Goal: Information Seeking & Learning: Find specific page/section

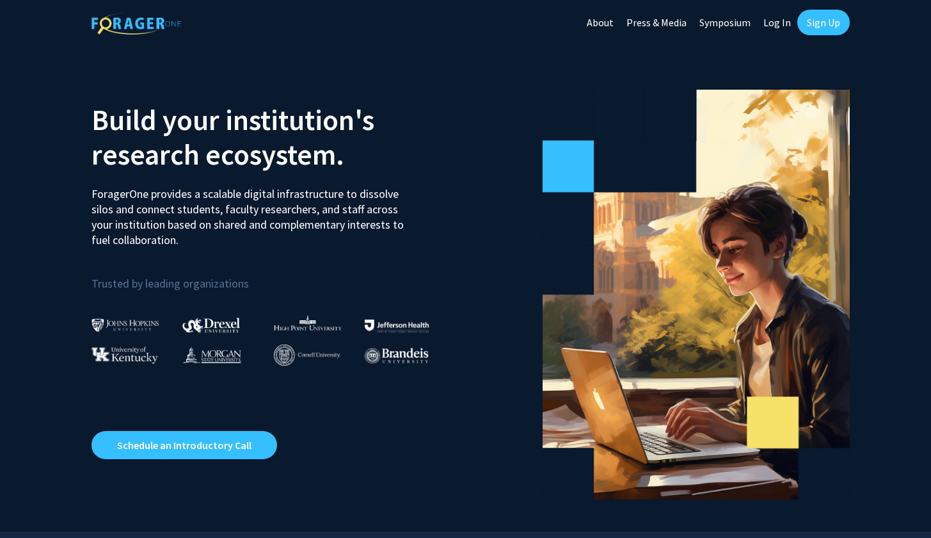
click at [787, 24] on link "Log In" at bounding box center [777, 22] width 40 height 45
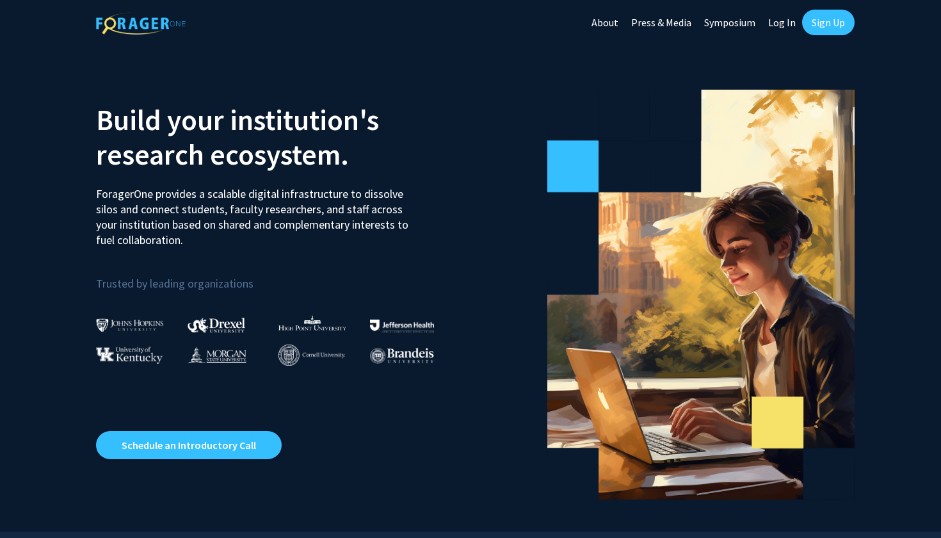
select select
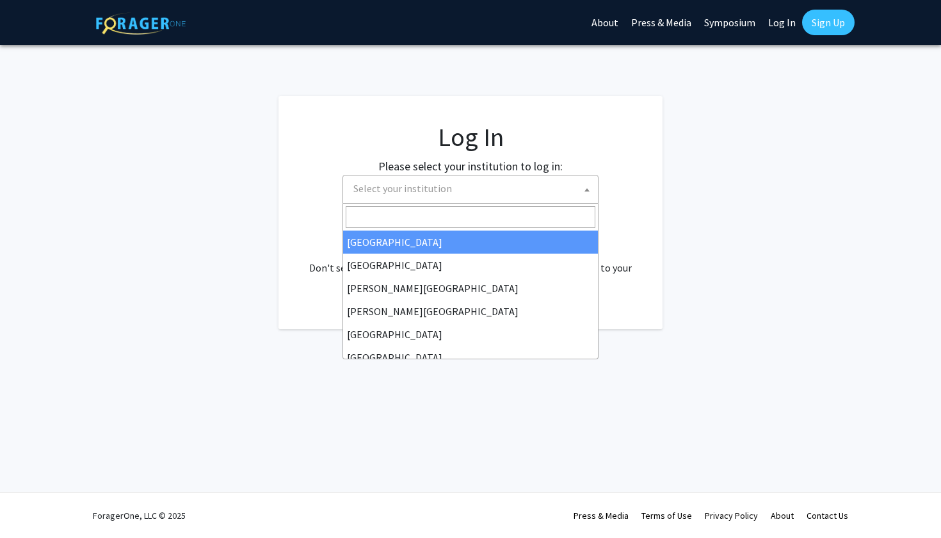
click at [558, 184] on span "Select your institution" at bounding box center [473, 188] width 250 height 26
type input "u"
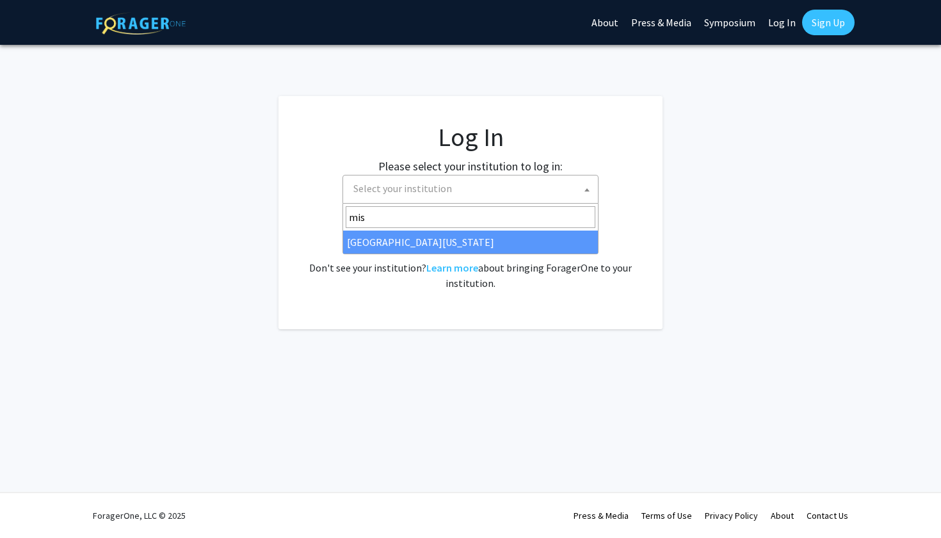
type input "miss"
select select "33"
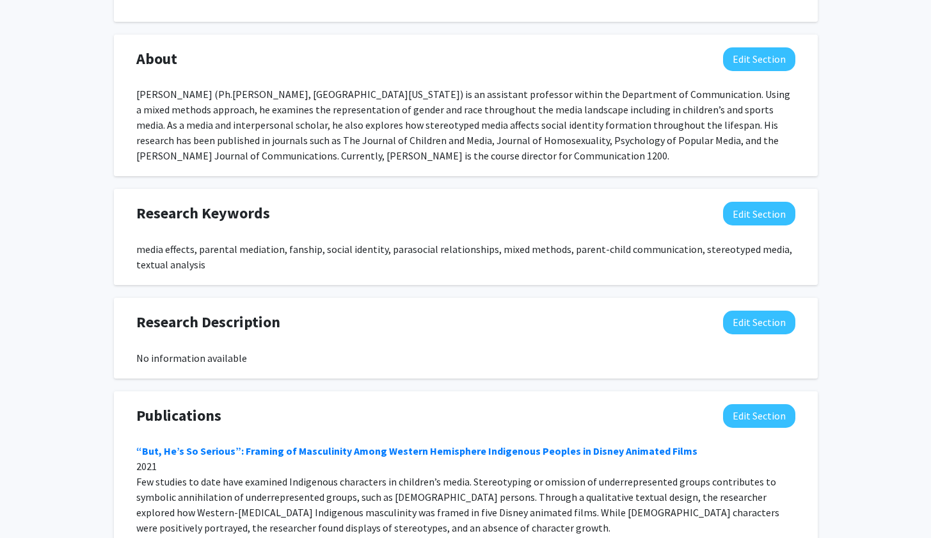
scroll to position [525, 0]
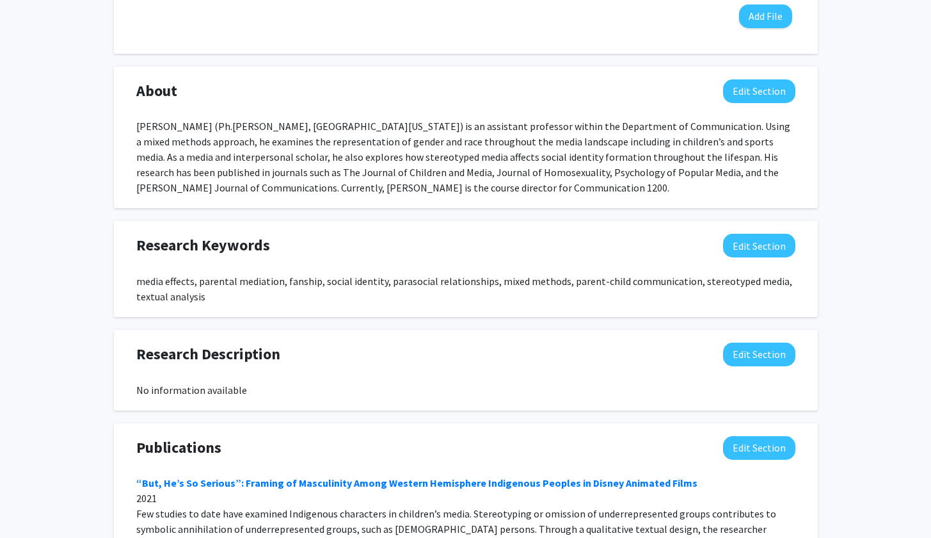
click at [754, 104] on div "About Edit Section" at bounding box center [466, 93] width 678 height 29
click at [752, 97] on button "Edit Section" at bounding box center [759, 91] width 72 height 24
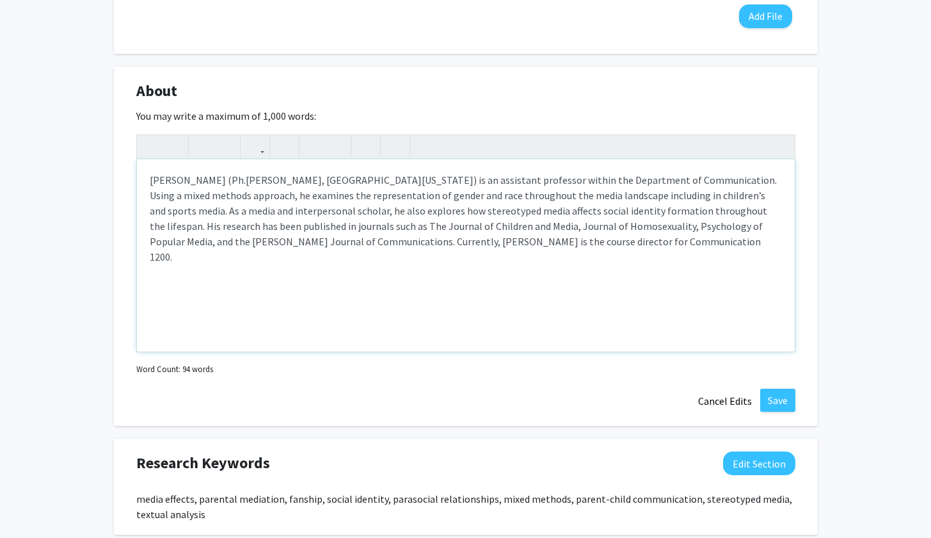
click at [491, 243] on div "[PERSON_NAME] (Ph.[PERSON_NAME], [GEOGRAPHIC_DATA][US_STATE]) is an assistant p…" at bounding box center [466, 255] width 658 height 192
click at [774, 397] on button "Save" at bounding box center [777, 399] width 35 height 23
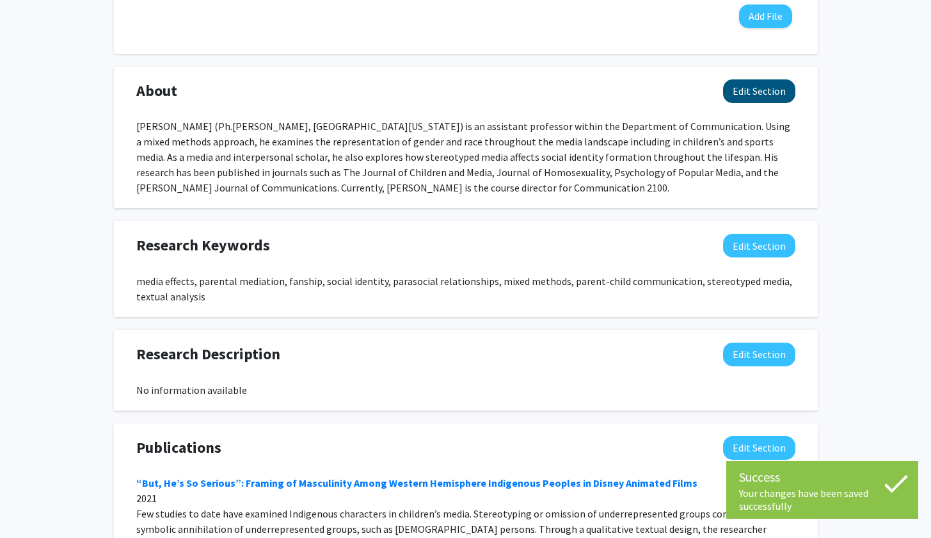
click at [776, 96] on button "Edit Section" at bounding box center [759, 91] width 72 height 24
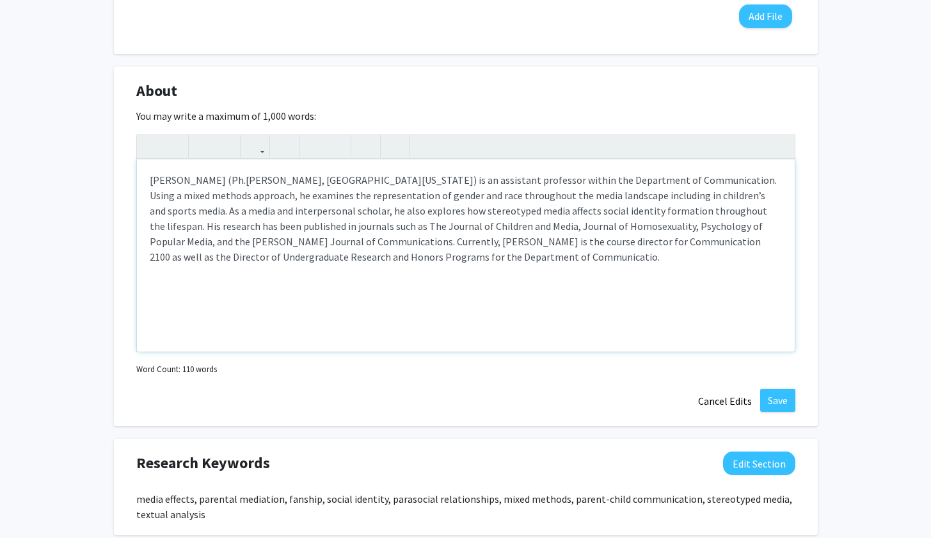
type textarea "[PERSON_NAME] (Ph.[PERSON_NAME], [GEOGRAPHIC_DATA][US_STATE]) is an assistant p…"
click at [788, 398] on button "Save" at bounding box center [777, 399] width 35 height 23
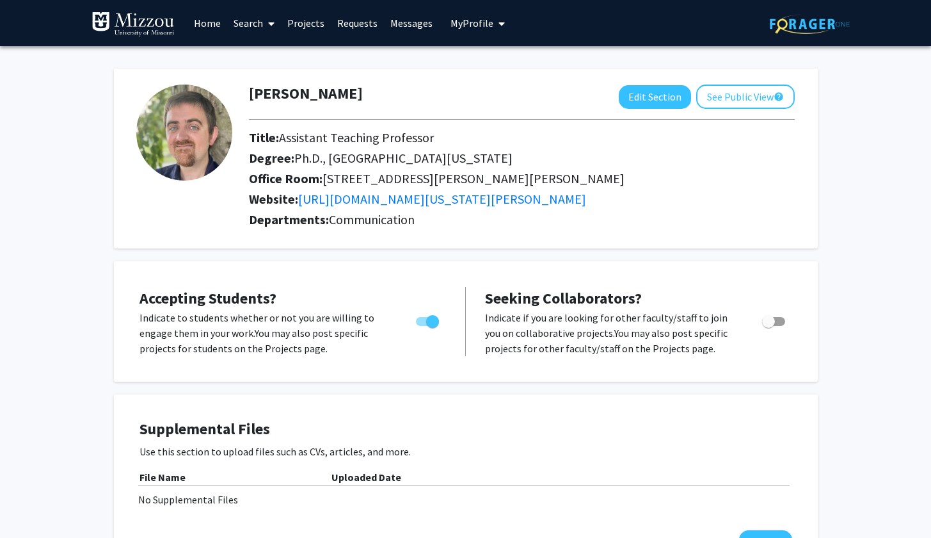
scroll to position [0, 0]
click at [257, 29] on link "Search" at bounding box center [254, 23] width 54 height 45
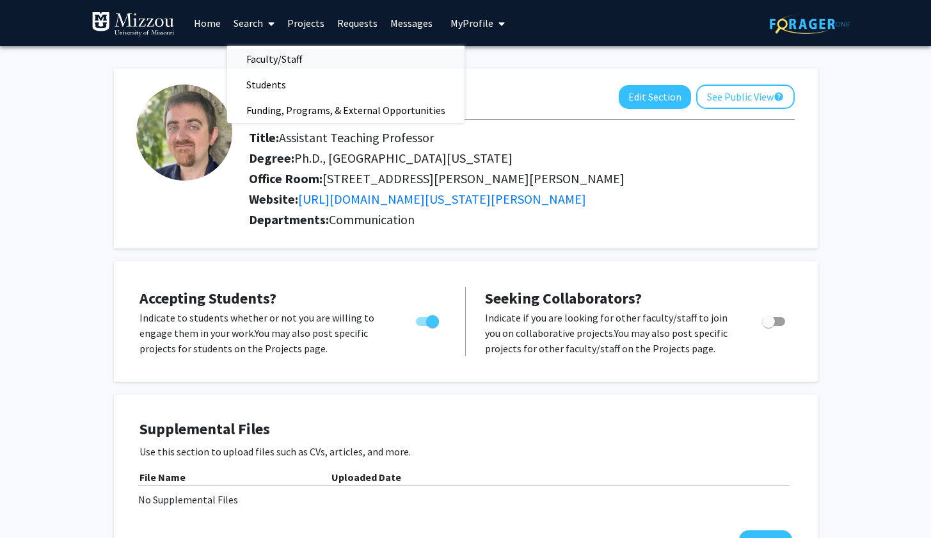
click at [268, 54] on span "Faculty/Staff" at bounding box center [274, 59] width 94 height 26
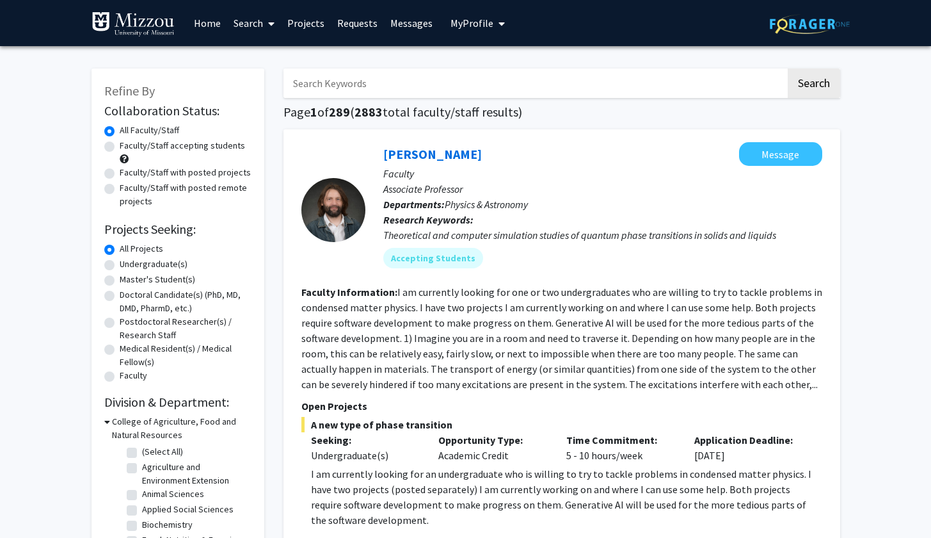
click at [371, 84] on input "Search Keywords" at bounding box center [535, 82] width 502 height 29
type input "communication"
click at [813, 85] on button "Search" at bounding box center [814, 82] width 52 height 29
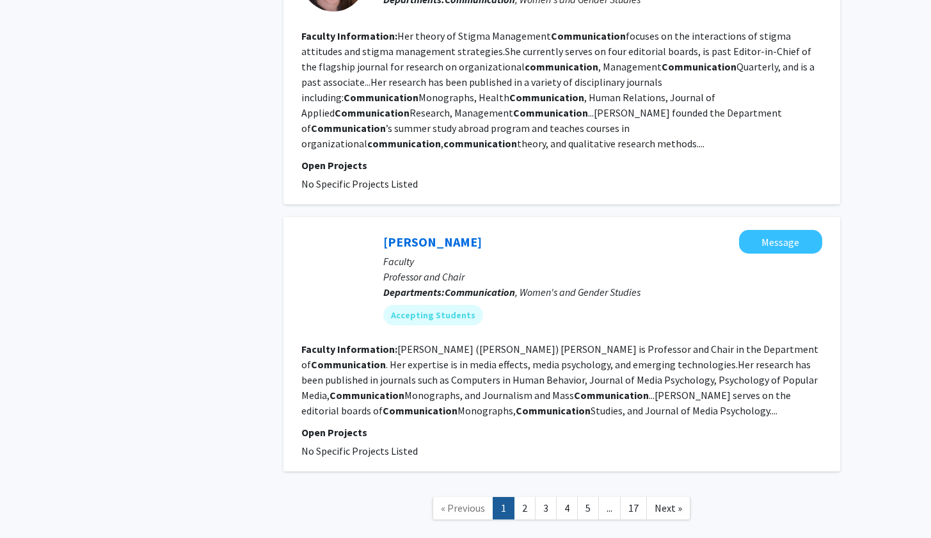
scroll to position [2733, 0]
click at [525, 497] on link "2" at bounding box center [525, 508] width 22 height 22
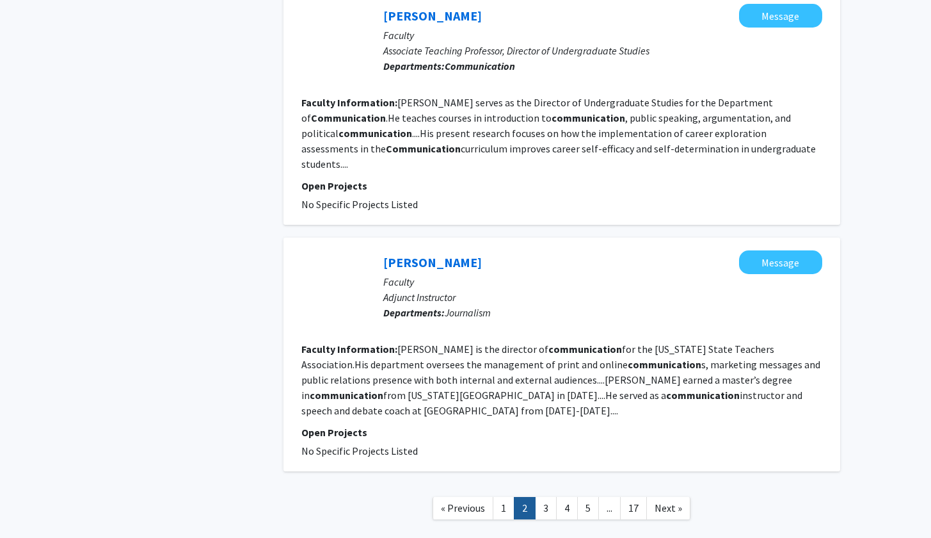
scroll to position [2307, 0]
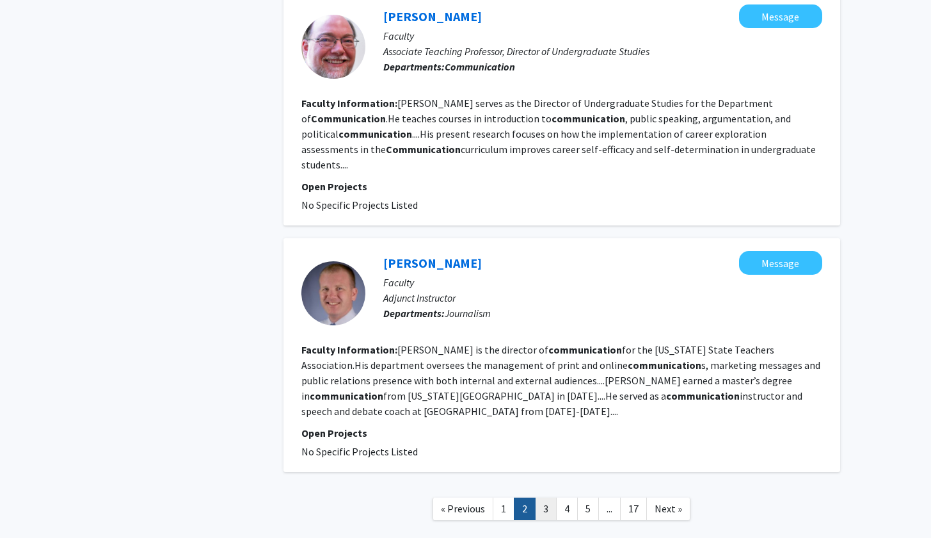
click at [548, 497] on link "3" at bounding box center [546, 508] width 22 height 22
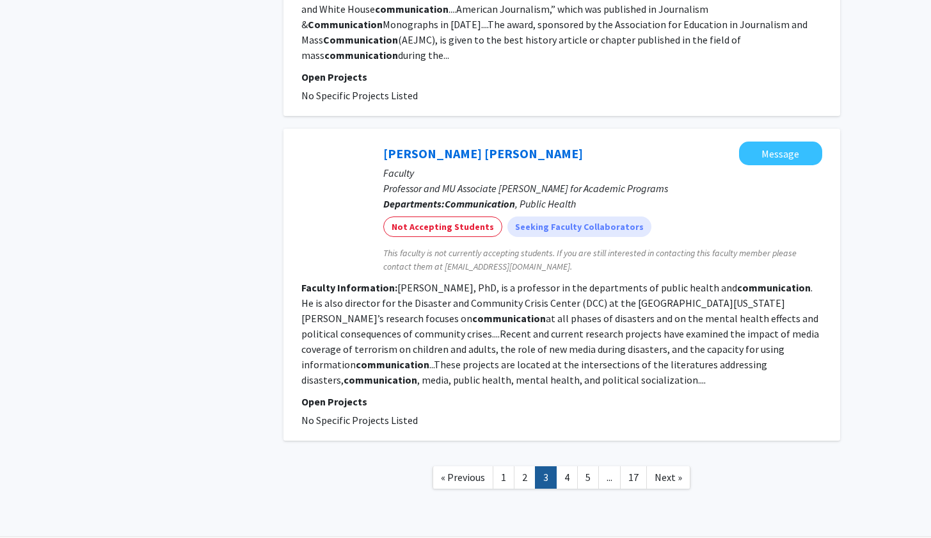
scroll to position [2346, 0]
click at [565, 467] on link "4" at bounding box center [567, 478] width 22 height 22
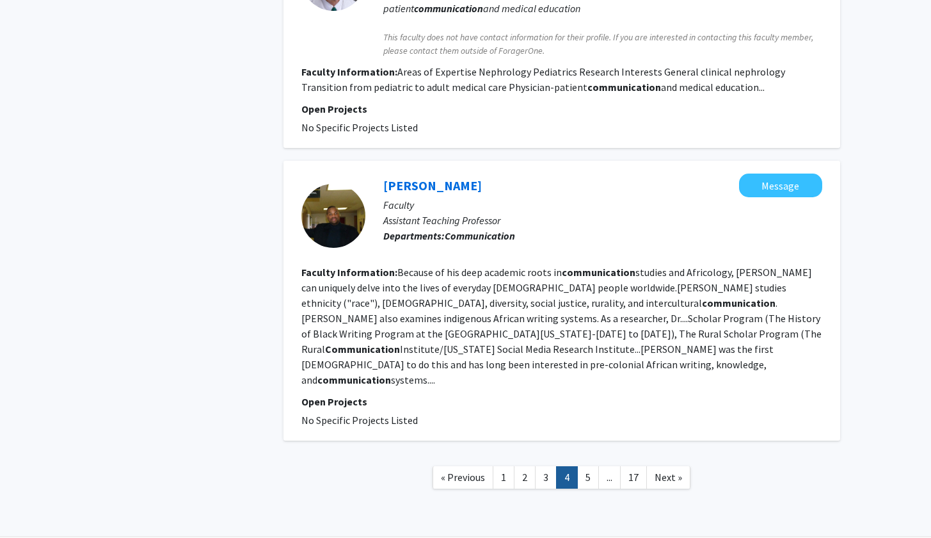
scroll to position [2183, 0]
